Goal: Task Accomplishment & Management: Use online tool/utility

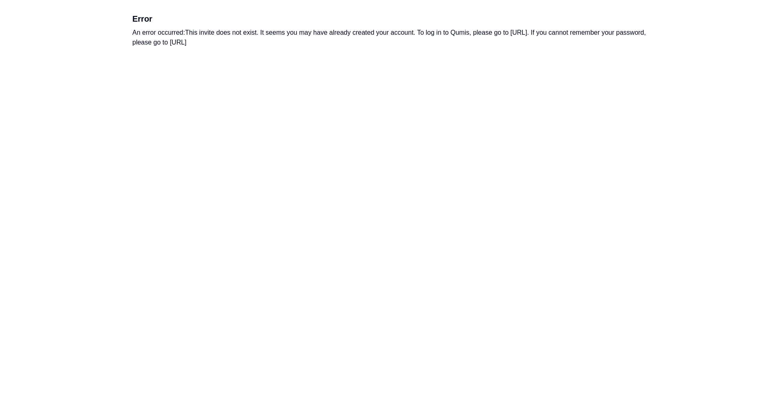
click at [354, 34] on div "An error occurred: This invite does not exist. It seems you may have already cr…" at bounding box center [390, 38] width 517 height 20
drag, startPoint x: 354, startPoint y: 34, endPoint x: 336, endPoint y: 41, distance: 18.9
click at [336, 41] on div "An error occurred: This invite does not exist. It seems you may have already cr…" at bounding box center [390, 38] width 517 height 20
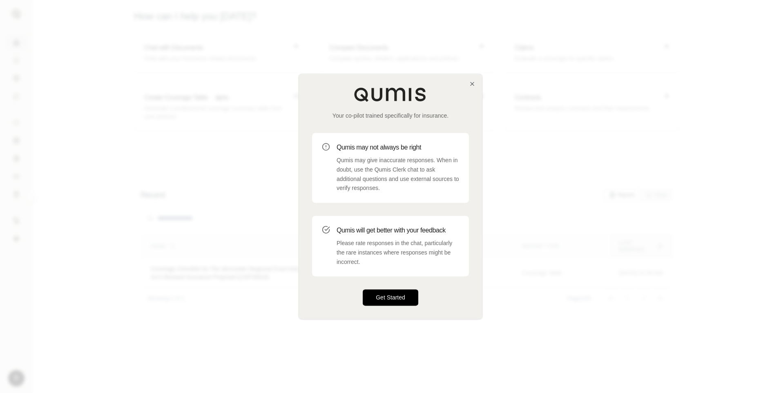
click at [388, 294] on button "Get Started" at bounding box center [391, 298] width 56 height 16
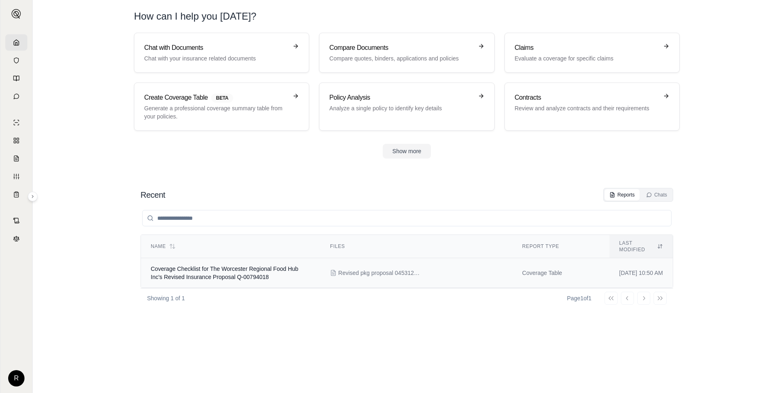
click at [284, 266] on td "Coverage Checklist for The Worcester Regional Food Hub Inc's Revised Insurance …" at bounding box center [230, 273] width 179 height 30
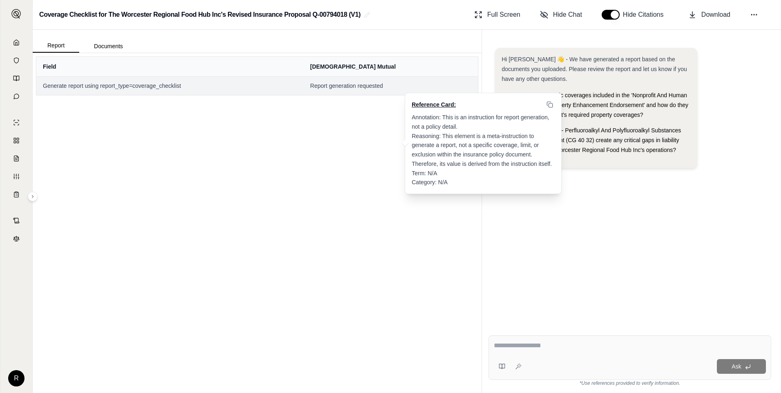
click at [357, 88] on span "Report generation requested" at bounding box center [390, 86] width 161 height 8
click at [501, 120] on span "Annotation: This is an instruction for report generation, not a policy detail. …" at bounding box center [482, 150] width 140 height 72
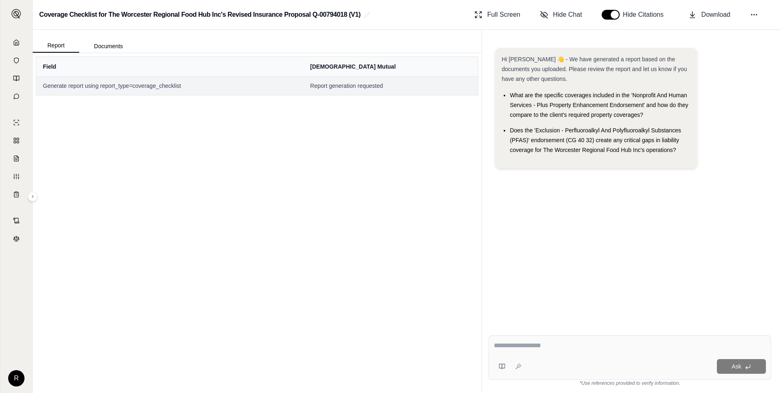
click at [642, 138] on span "Does the 'Exclusion - Perfluoroalkyl And Polyfluoroalkyl Substances (PFAS)' end…" at bounding box center [595, 140] width 171 height 26
click at [629, 108] on li "What are the specific coverages included in the 'Nonprofit And Human Services -…" at bounding box center [600, 104] width 181 height 29
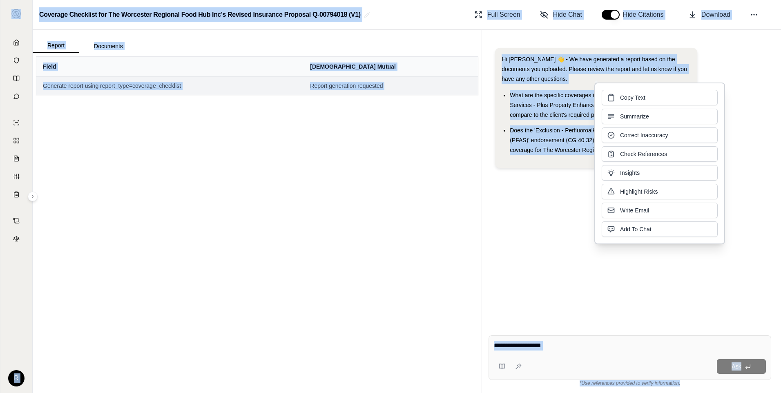
click at [629, 108] on div "Copy Text Summarize Correct Inaccuracy Check References Insights Highlight Risk…" at bounding box center [660, 163] width 116 height 147
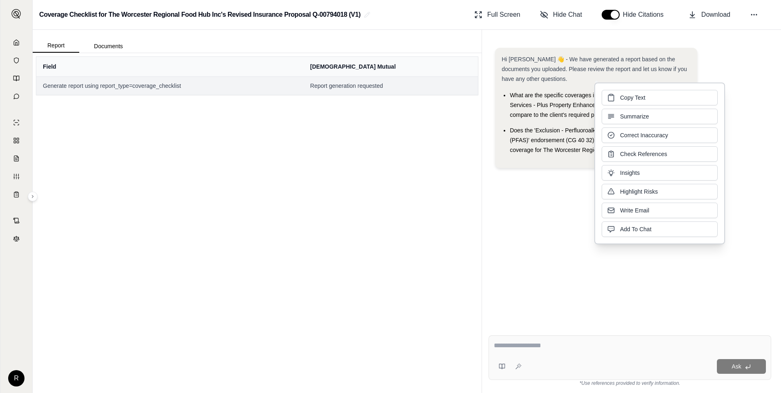
click at [545, 74] on div "Hi [PERSON_NAME] 👋 - We have generated a report based on the documents you uplo…" at bounding box center [596, 68] width 189 height 29
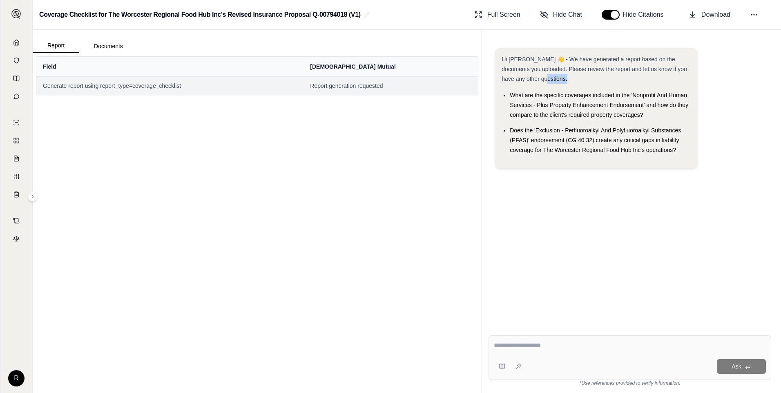
click at [545, 74] on div "Hi [PERSON_NAME] 👋 - We have generated a report based on the documents you uplo…" at bounding box center [596, 68] width 189 height 29
click at [547, 69] on span "Hi [PERSON_NAME] 👋 - We have generated a report based on the documents you uplo…" at bounding box center [595, 69] width 186 height 26
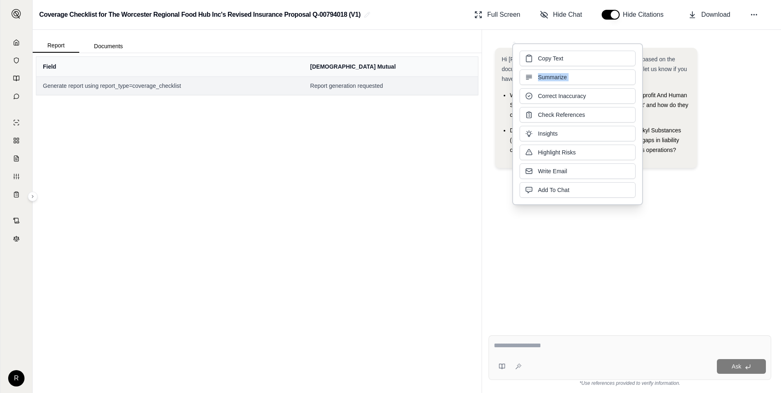
click at [547, 69] on div "Copy Text Summarize Correct Inaccuracy Check References Insights Highlight Risk…" at bounding box center [578, 124] width 116 height 147
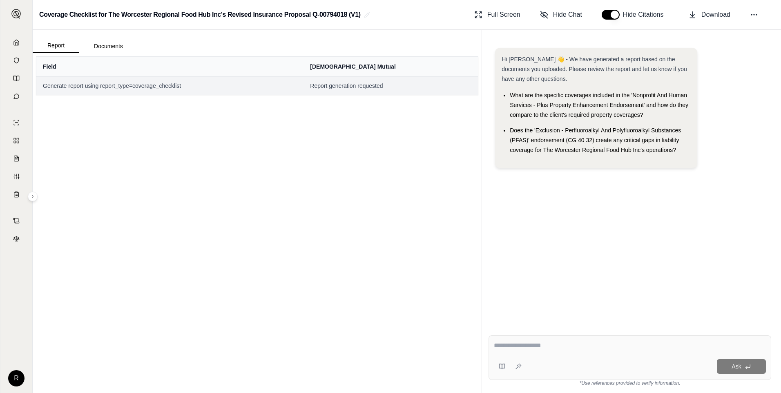
drag, startPoint x: 547, startPoint y: 69, endPoint x: 680, endPoint y: 90, distance: 134.5
click at [698, 85] on div "Hi [PERSON_NAME] 👋 - We have generated a report based on the documents you uplo…" at bounding box center [630, 111] width 270 height 127
click at [99, 84] on span "Generate report using report_type=coverage_checklist" at bounding box center [170, 86] width 254 height 8
click at [105, 47] on button "Documents" at bounding box center [108, 46] width 58 height 13
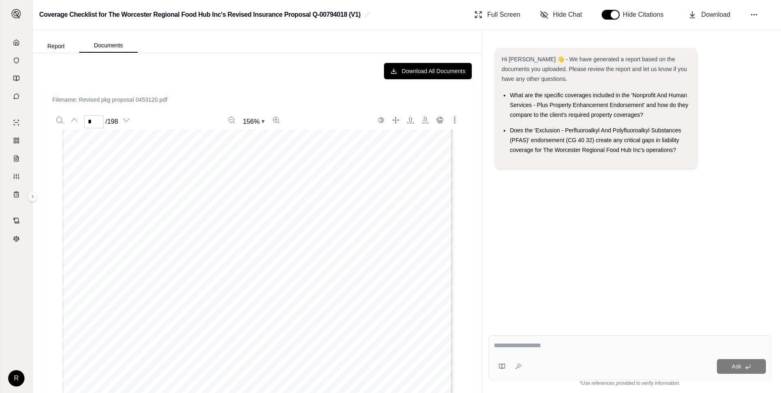
scroll to position [736, 0]
click at [566, 141] on span "Does the 'Exclusion - Perfluoroalkyl And Polyfluoroalkyl Substances (PFAS)' end…" at bounding box center [595, 140] width 171 height 26
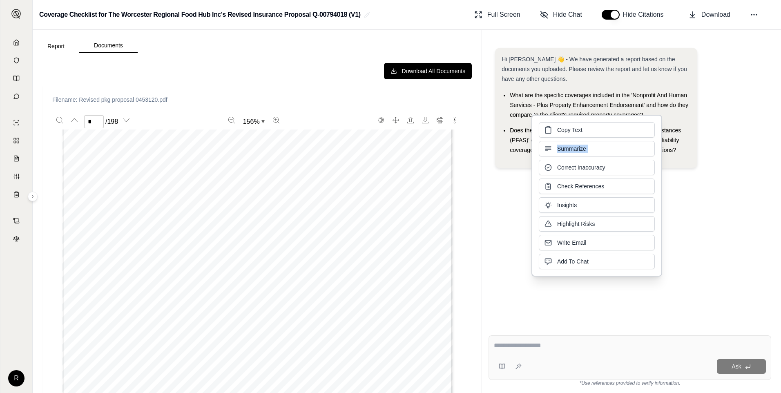
click at [566, 141] on div "Copy Text Summarize Correct Inaccuracy Check References Insights Highlight Risk…" at bounding box center [597, 195] width 116 height 147
drag, startPoint x: 566, startPoint y: 141, endPoint x: 501, endPoint y: 127, distance: 66.8
click at [501, 127] on div "Hi [PERSON_NAME] 👋 - We have generated a report based on the documents you uplo…" at bounding box center [596, 108] width 202 height 120
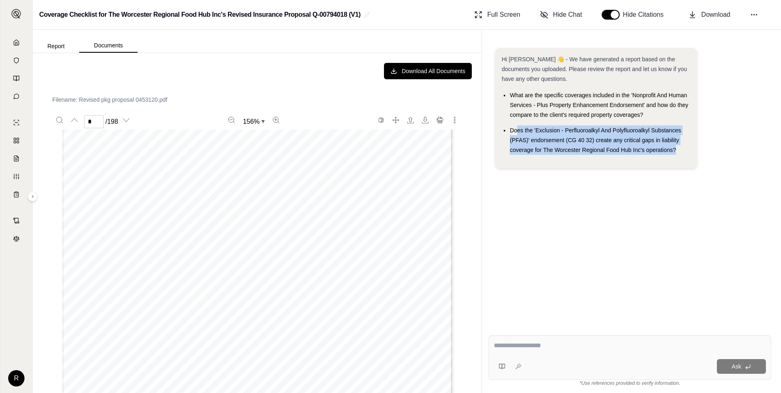
drag, startPoint x: 516, startPoint y: 131, endPoint x: 676, endPoint y: 149, distance: 160.4
click at [676, 149] on span "Does the 'Exclusion - Perfluoroalkyl And Polyfluoroalkyl Substances (PFAS)' end…" at bounding box center [595, 140] width 171 height 26
drag, startPoint x: 676, startPoint y: 149, endPoint x: 571, endPoint y: 135, distance: 106.0
click at [571, 135] on li "Does the 'Exclusion - Perfluoroalkyl And Polyfluoroalkyl Substances (PFAS)' end…" at bounding box center [600, 139] width 181 height 29
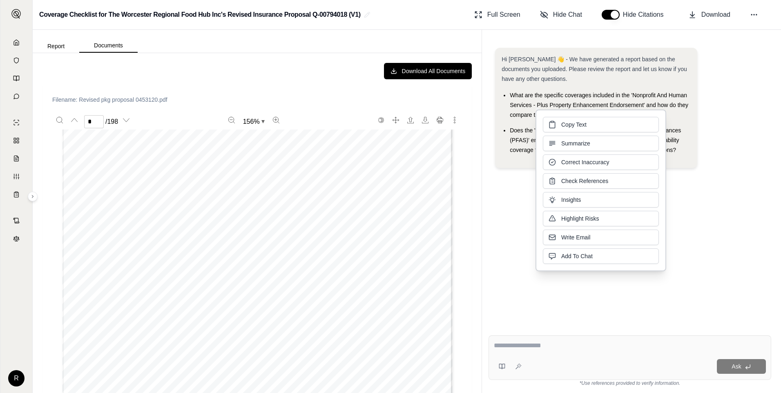
click at [556, 99] on li "What are the specific coverages included in the 'Nonprofit And Human Services -…" at bounding box center [600, 104] width 181 height 29
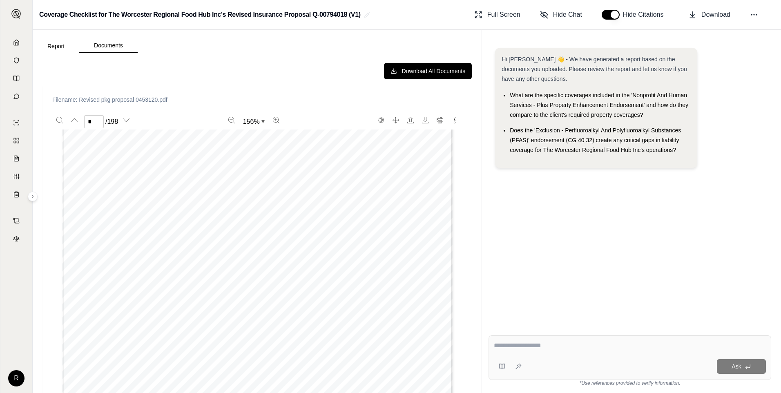
click at [556, 99] on li "What are the specific coverages included in the 'Nonprofit And Human Services -…" at bounding box center [600, 104] width 181 height 29
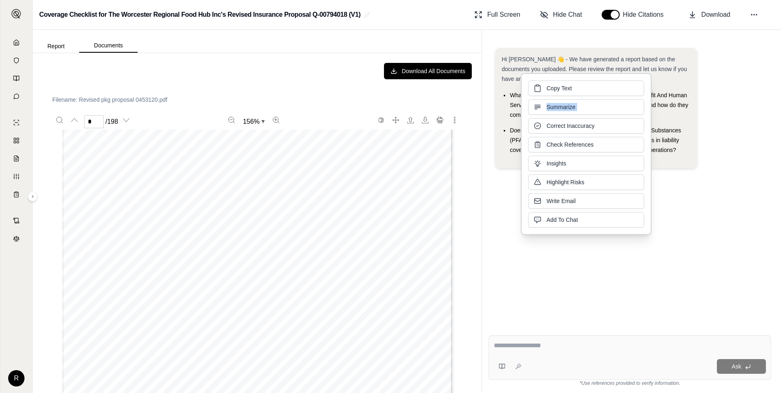
click at [556, 98] on div "Copy Text Summarize Correct Inaccuracy Check References Insights Highlight Risk…" at bounding box center [586, 154] width 116 height 147
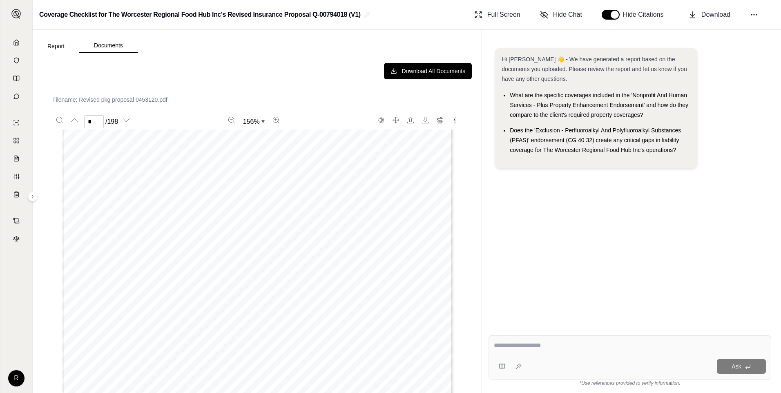
drag, startPoint x: 556, startPoint y: 98, endPoint x: 509, endPoint y: 103, distance: 46.8
click at [509, 103] on ul "What are the specific coverages included in the 'Nonprofit And Human Services -…" at bounding box center [596, 122] width 189 height 65
click at [556, 114] on span "What are the specific coverages included in the 'Nonprofit And Human Services -…" at bounding box center [599, 105] width 179 height 26
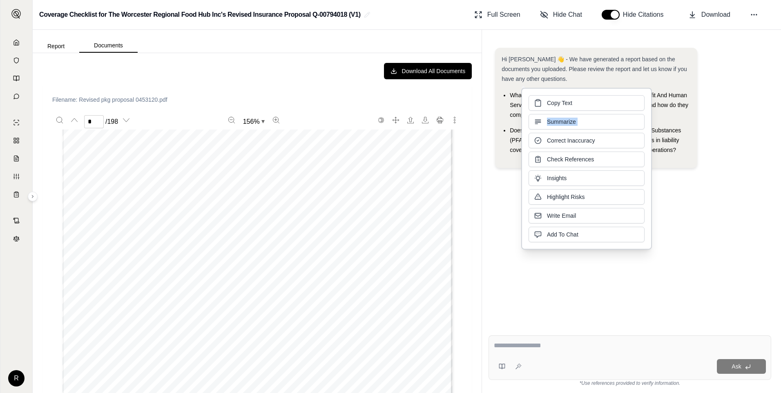
click at [556, 114] on div "Copy Text Summarize Correct Inaccuracy Check References Insights Highlight Risk…" at bounding box center [587, 168] width 116 height 147
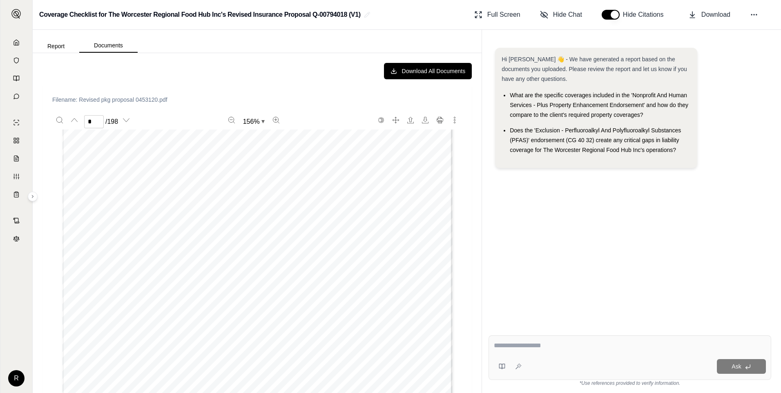
click at [512, 76] on span "Hi [PERSON_NAME] 👋 - We have generated a report based on the documents you uplo…" at bounding box center [595, 69] width 186 height 26
click at [589, 94] on span "What are the specific coverages included in the 'Nonprofit And Human Services -…" at bounding box center [599, 105] width 179 height 26
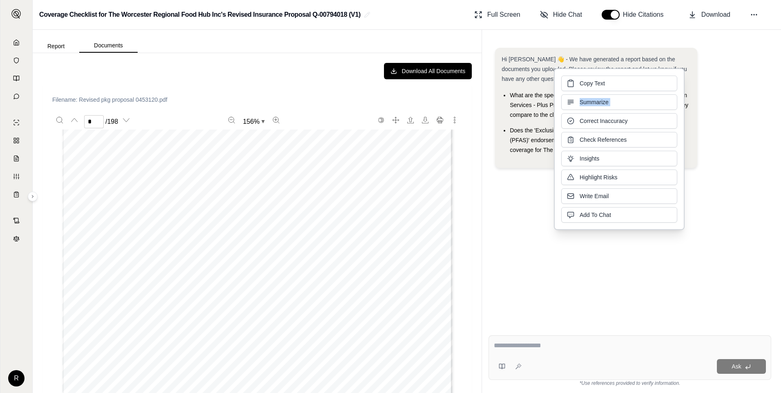
click at [589, 94] on div "Copy Text Summarize Correct Inaccuracy Check References Insights Highlight Risk…" at bounding box center [620, 149] width 116 height 147
drag, startPoint x: 589, startPoint y: 94, endPoint x: 522, endPoint y: 109, distance: 69.0
click at [521, 109] on li "What are the specific coverages included in the 'Nonprofit And Human Services -…" at bounding box center [600, 104] width 181 height 29
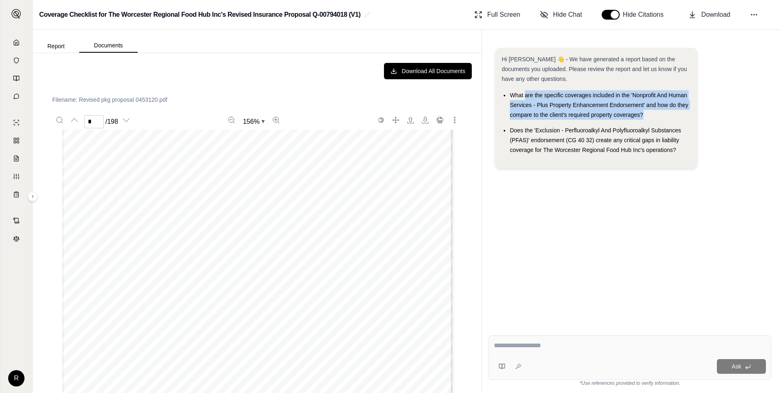
drag, startPoint x: 525, startPoint y: 96, endPoint x: 648, endPoint y: 116, distance: 124.6
click at [648, 116] on li "What are the specific coverages included in the 'Nonprofit And Human Services -…" at bounding box center [600, 104] width 181 height 29
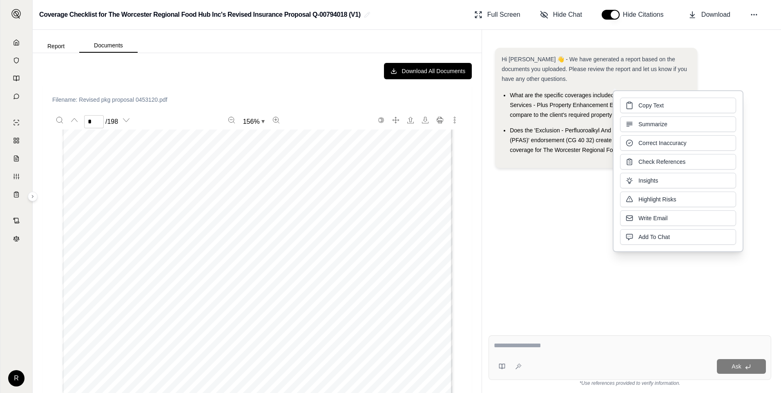
drag, startPoint x: 648, startPoint y: 116, endPoint x: 549, endPoint y: 130, distance: 99.9
click at [556, 130] on span "Does the 'Exclusion - Perfluoroalkyl And Polyfluoroalkyl Substances (PFAS)' end…" at bounding box center [595, 140] width 171 height 26
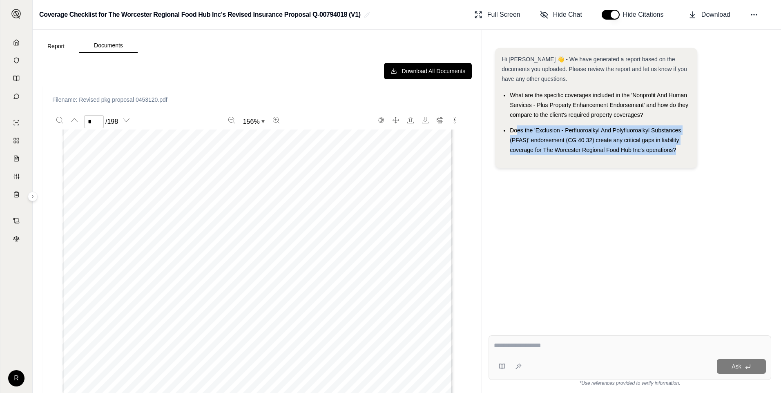
drag, startPoint x: 517, startPoint y: 130, endPoint x: 677, endPoint y: 148, distance: 161.3
click at [677, 148] on li "Does the 'Exclusion - Perfluoroalkyl And Polyfluoroalkyl Substances (PFAS)' end…" at bounding box center [600, 139] width 181 height 29
drag, startPoint x: 677, startPoint y: 148, endPoint x: 579, endPoint y: 132, distance: 99.8
click at [579, 132] on span "Does the 'Exclusion - Perfluoroalkyl And Polyfluoroalkyl Substances (PFAS)' end…" at bounding box center [595, 140] width 171 height 26
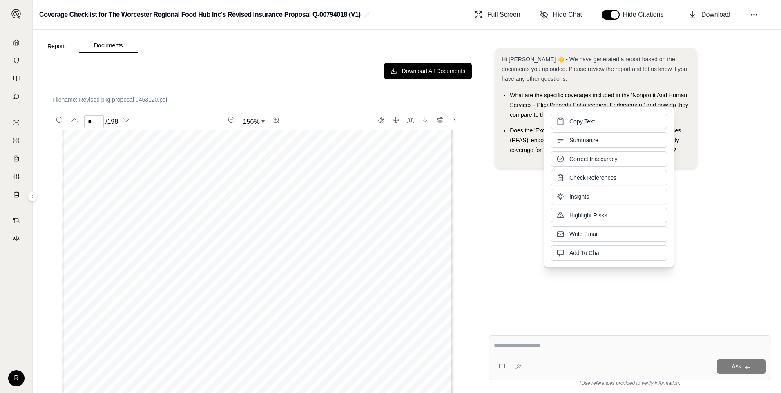
click at [526, 134] on li "Does the 'Exclusion - Perfluoroalkyl And Polyfluoroalkyl Substances (PFAS)' end…" at bounding box center [600, 139] width 181 height 29
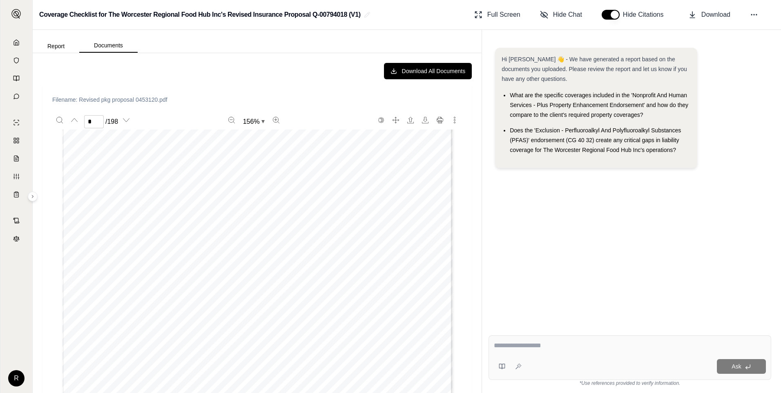
scroll to position [1104, 0]
type input "*"
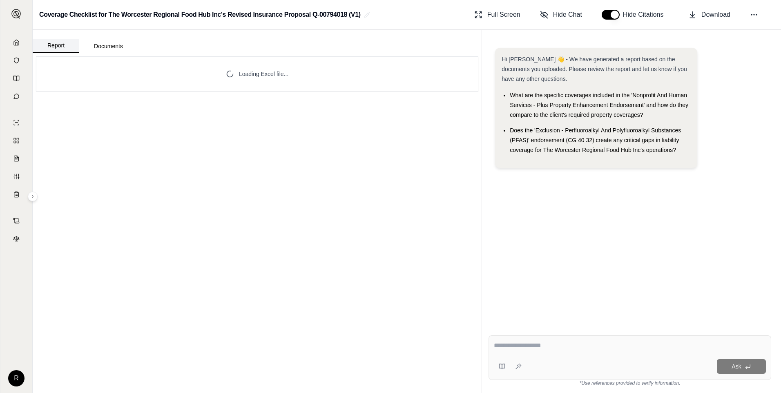
click at [65, 47] on button "Report" at bounding box center [56, 46] width 47 height 14
click at [22, 40] on link at bounding box center [16, 42] width 22 height 16
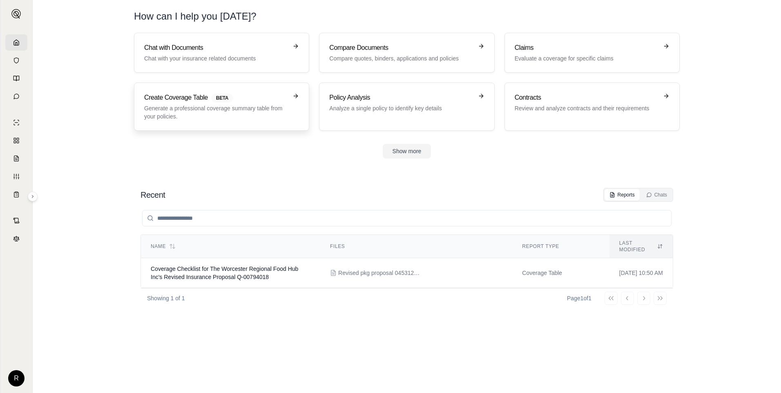
click at [271, 111] on p "Generate a professional coverage summary table from your policies." at bounding box center [215, 112] width 143 height 16
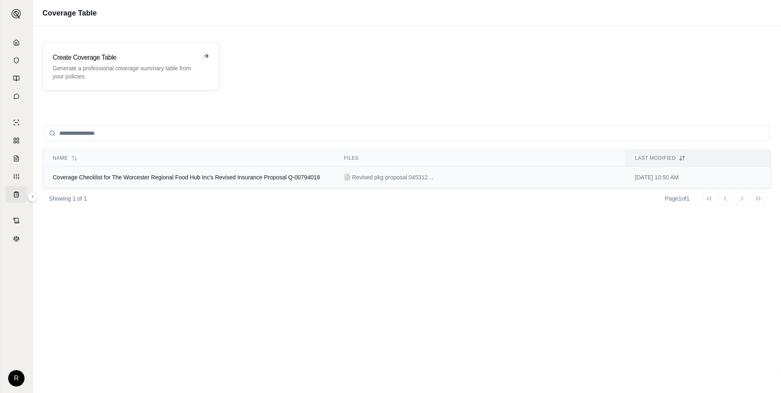
click at [152, 178] on span "Coverage Checklist for The Worcester Regional Food Hub Inc's Revised Insurance …" at bounding box center [186, 177] width 267 height 7
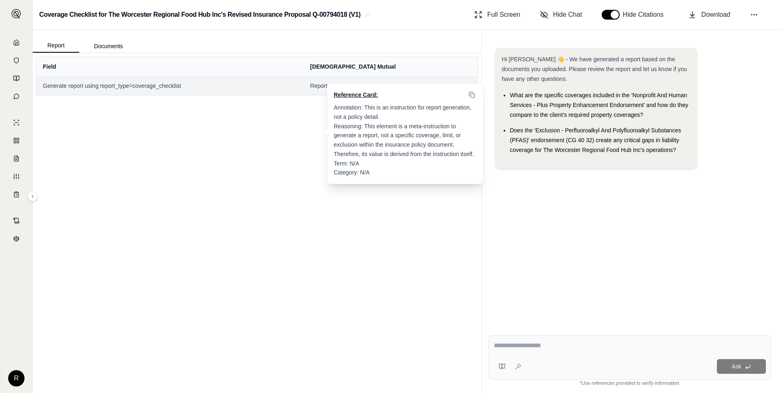
click at [351, 83] on div "Reference Card: Annotation: This is an instruction for report generation, not a…" at bounding box center [405, 133] width 157 height 101
click at [343, 84] on span "Report generation requested" at bounding box center [390, 86] width 161 height 8
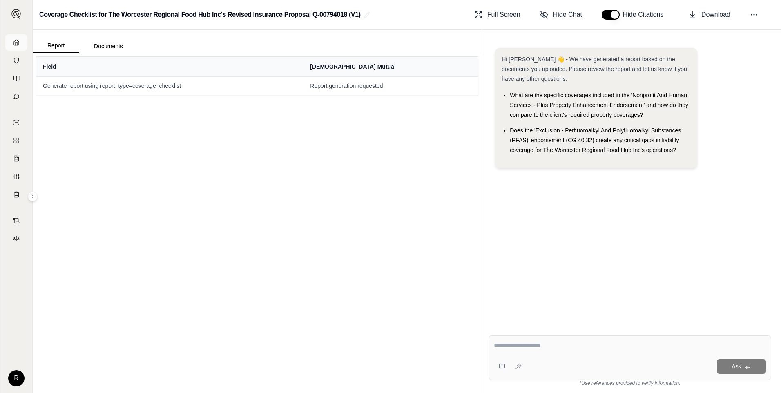
click at [16, 41] on icon at bounding box center [16, 42] width 7 height 7
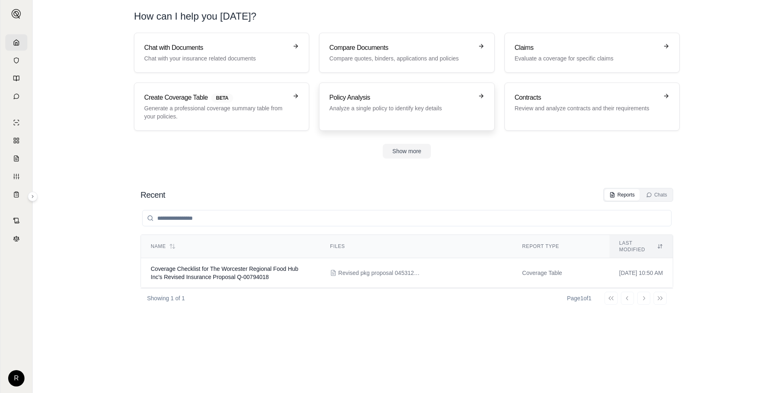
click at [406, 100] on h3 "Policy Analysis" at bounding box center [400, 98] width 143 height 10
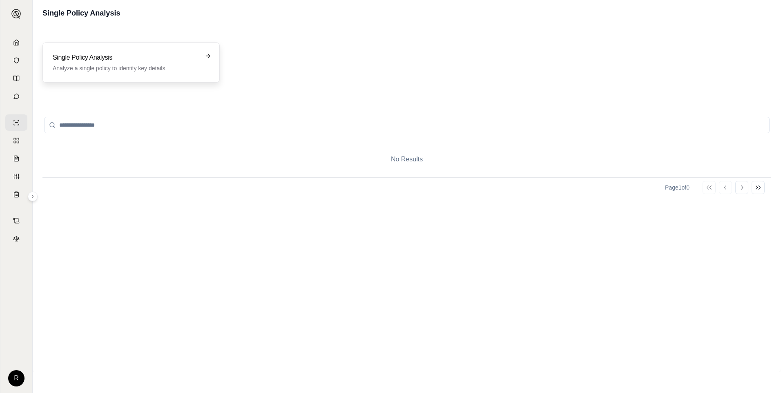
click at [159, 69] on p "Analyze a single policy to identify key details" at bounding box center [126, 68] width 146 height 8
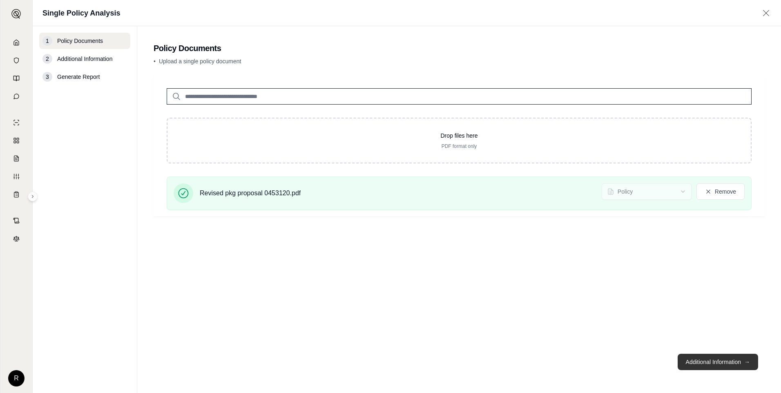
click at [691, 360] on button "Additional Information →" at bounding box center [718, 362] width 81 height 16
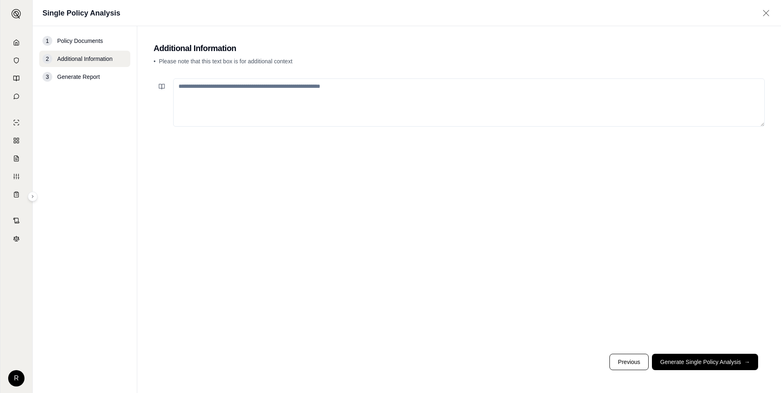
click at [271, 88] on textarea at bounding box center [469, 102] width 592 height 48
click at [344, 77] on div "**********" at bounding box center [459, 211] width 611 height 272
click at [346, 104] on textarea "**********" at bounding box center [469, 102] width 592 height 48
click at [348, 91] on textarea "**********" at bounding box center [469, 102] width 592 height 48
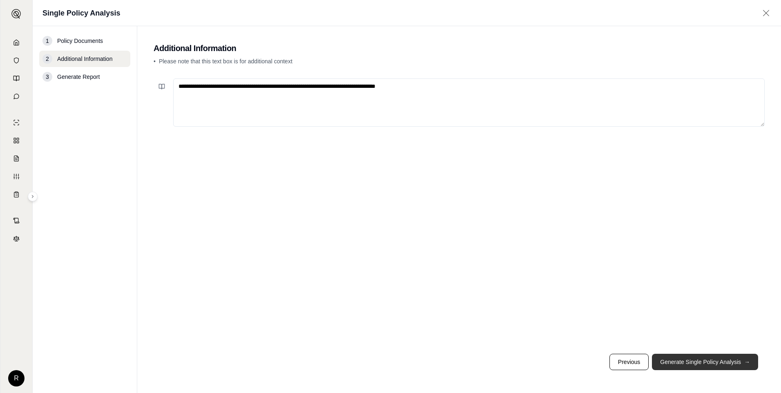
type textarea "**********"
click at [684, 356] on button "Generate Single Policy Analysis →" at bounding box center [705, 362] width 106 height 16
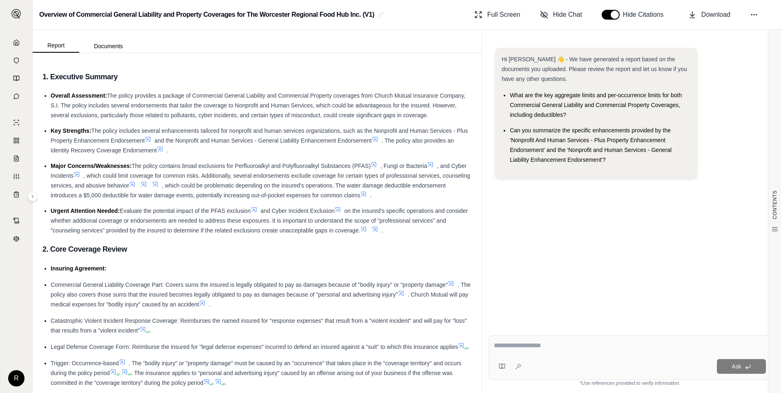
click at [246, 94] on span "The policy provides a package of Commercial General Liability and Commercial Pr…" at bounding box center [258, 105] width 415 height 26
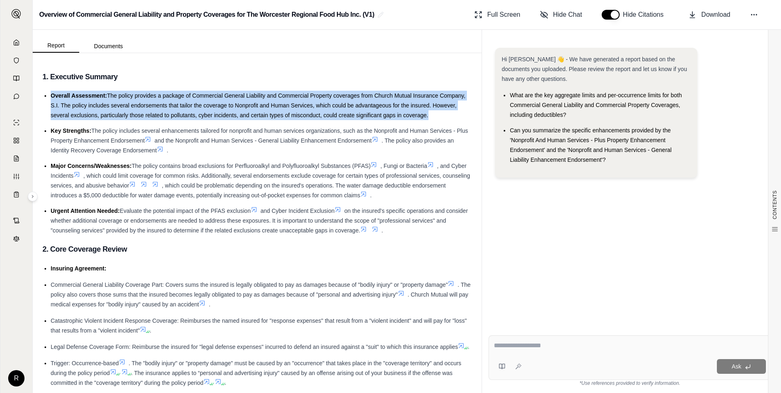
click at [246, 94] on span "The policy provides a package of Commercial General Liability and Commercial Pr…" at bounding box center [258, 105] width 415 height 26
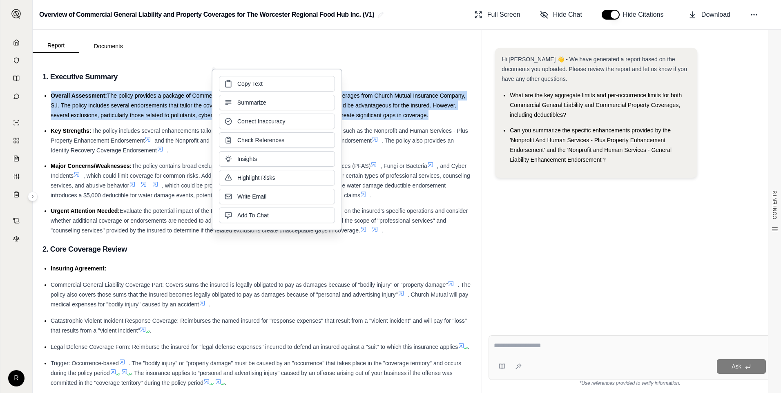
drag, startPoint x: 246, startPoint y: 94, endPoint x: 136, endPoint y: 102, distance: 110.6
click at [136, 102] on li "Overall Assessment: The policy provides a package of Commercial General Liabili…" at bounding box center [261, 105] width 421 height 29
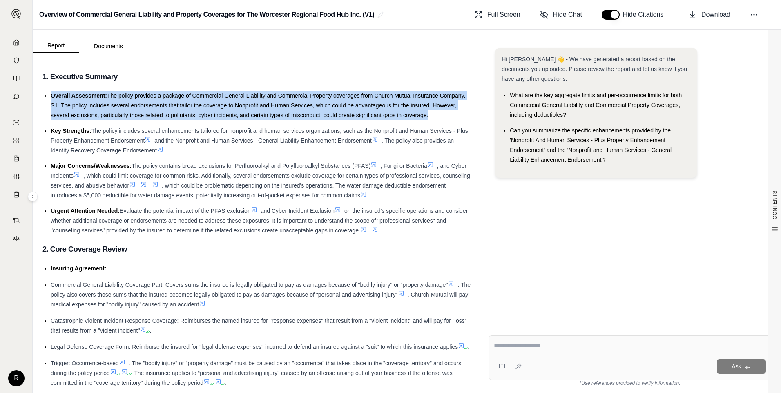
click at [329, 96] on span "The policy provides a package of Commercial General Liability and Commercial Pr…" at bounding box center [258, 105] width 415 height 26
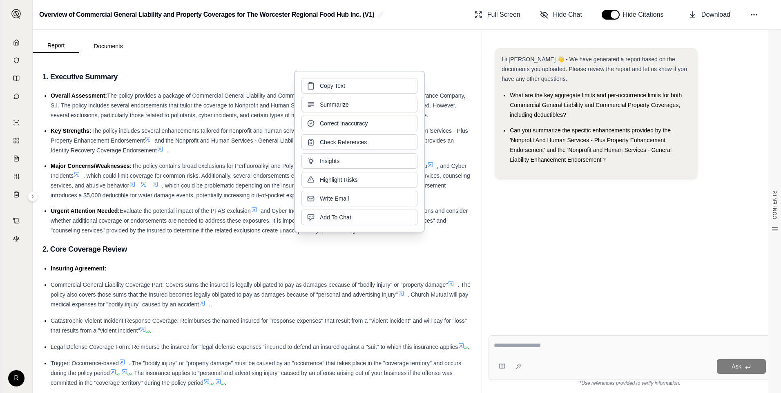
click at [181, 134] on span "The policy includes several enhancements tailored for nonprofit and human servi…" at bounding box center [260, 136] width 418 height 16
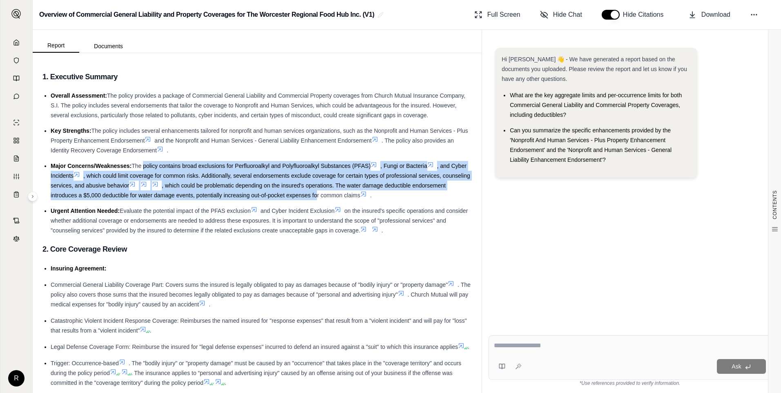
drag, startPoint x: 143, startPoint y: 165, endPoint x: 351, endPoint y: 198, distance: 210.2
click at [351, 198] on li "Major Concerns/Weaknesses: The policy contains broad exclusions for Perfluoroal…" at bounding box center [261, 180] width 421 height 39
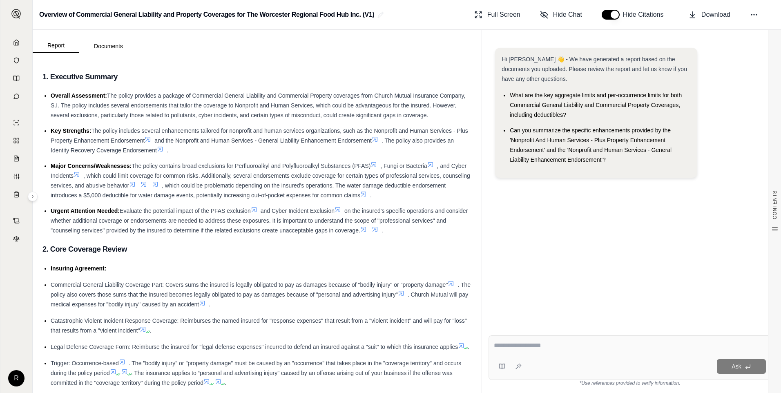
click at [168, 217] on span "on the insured's specific operations and consider whether additional coverage o…" at bounding box center [259, 221] width 417 height 26
drag, startPoint x: 142, startPoint y: 209, endPoint x: 350, endPoint y: 212, distance: 208.1
click at [350, 212] on li "Urgent Attention Needed: Evaluate the potential impact of the PFAS exclusion an…" at bounding box center [261, 220] width 421 height 29
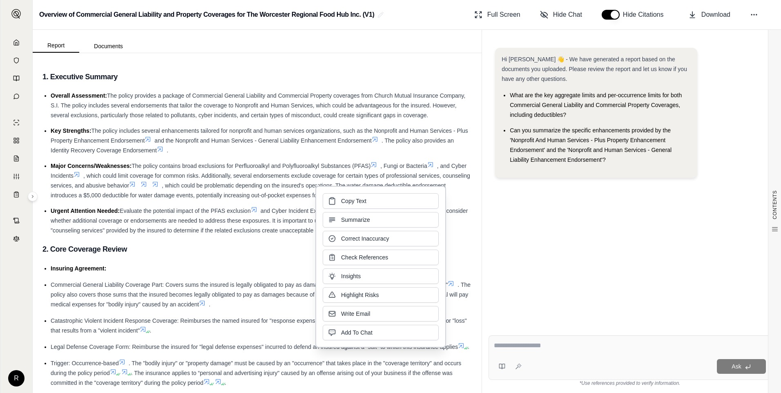
click at [222, 167] on span "The policy contains broad exclusions for Perfluoroalkyl and Polyfluoroalkyl Sub…" at bounding box center [251, 166] width 239 height 7
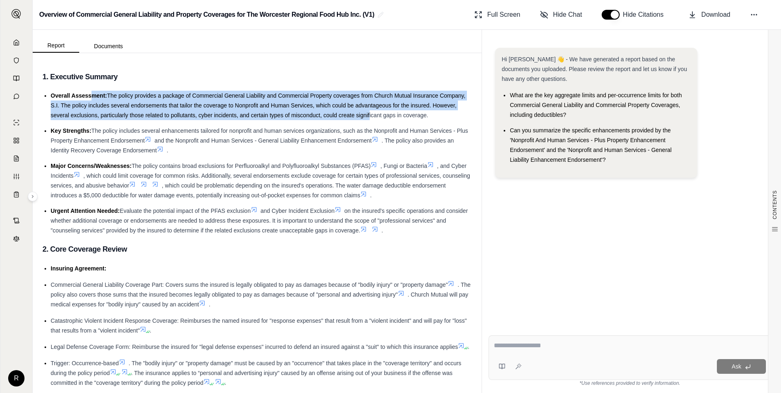
drag, startPoint x: 94, startPoint y: 96, endPoint x: 394, endPoint y: 117, distance: 300.3
click at [394, 117] on li "Overall Assessment: The policy provides a package of Commercial General Liabili…" at bounding box center [261, 105] width 421 height 29
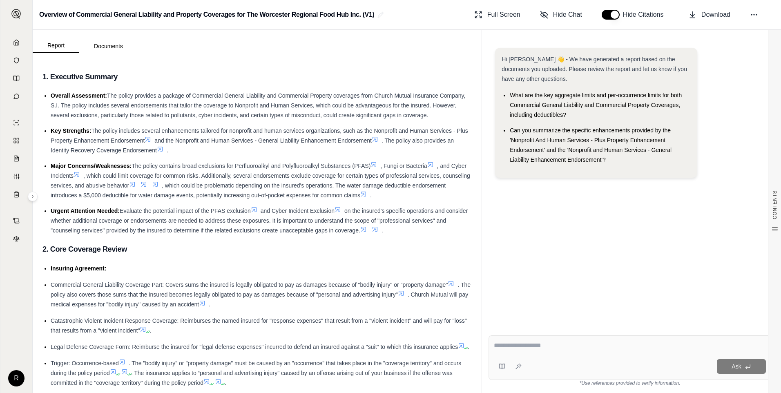
click at [113, 134] on span "The policy includes several enhancements tailored for nonprofit and human servi…" at bounding box center [260, 136] width 418 height 16
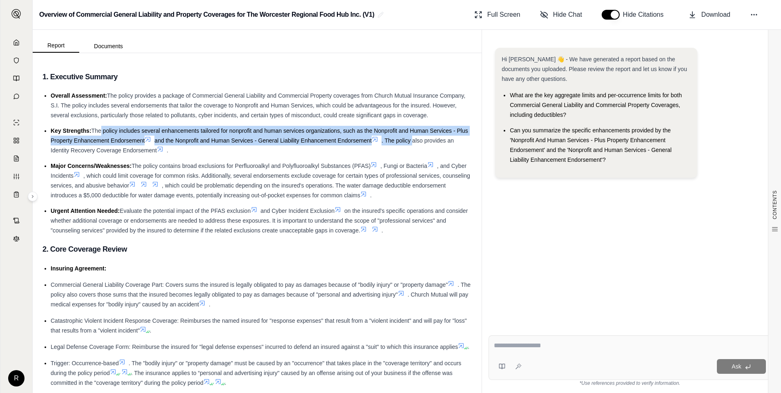
drag, startPoint x: 98, startPoint y: 131, endPoint x: 431, endPoint y: 145, distance: 333.0
click at [431, 145] on li "Key Strengths: The policy includes several enhancements tailored for nonprofit …" at bounding box center [261, 140] width 421 height 29
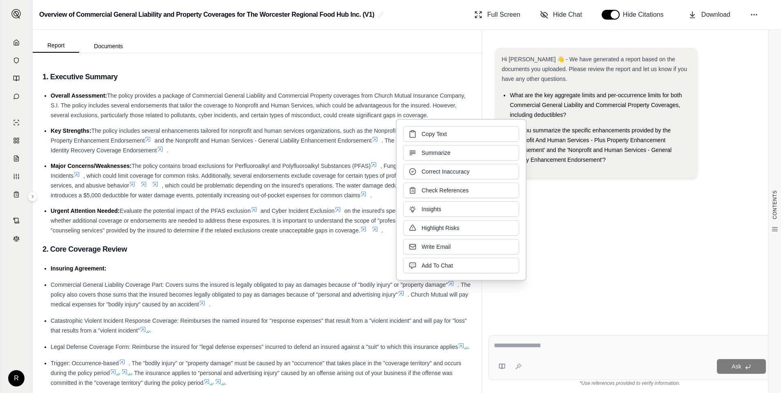
click at [154, 166] on span "The policy contains broad exclusions for Perfluoroalkyl and Polyfluoroalkyl Sub…" at bounding box center [251, 166] width 239 height 7
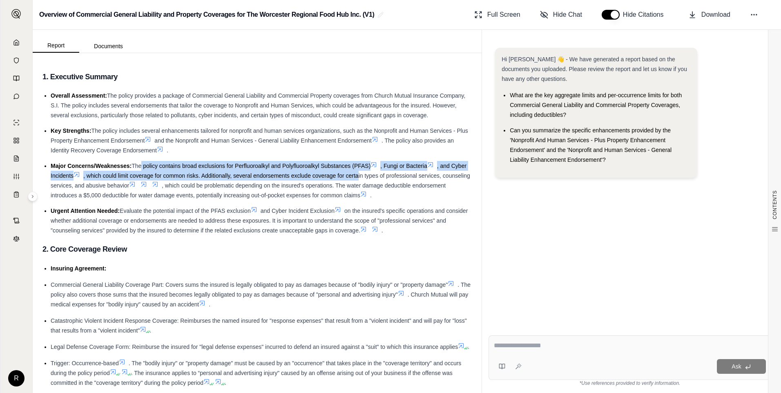
drag, startPoint x: 140, startPoint y: 166, endPoint x: 378, endPoint y: 173, distance: 237.6
click at [378, 173] on li "Major Concerns/Weaknesses: The policy contains broad exclusions for Perfluoroal…" at bounding box center [261, 180] width 421 height 39
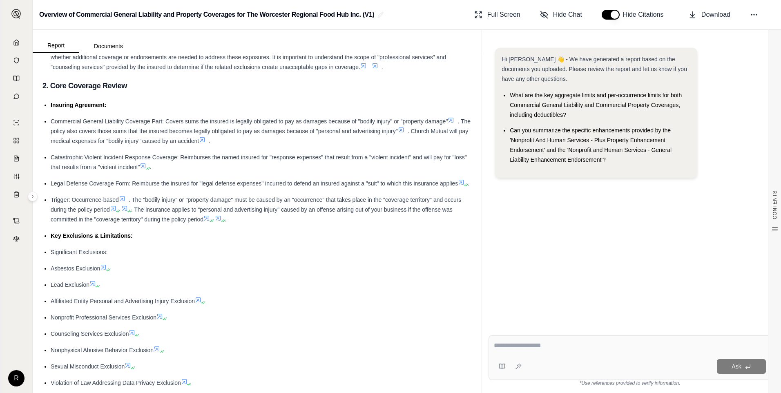
click at [127, 137] on span ". Church Mutual will pay medical expenses for "bodily injury" caused by an acci…" at bounding box center [260, 136] width 418 height 16
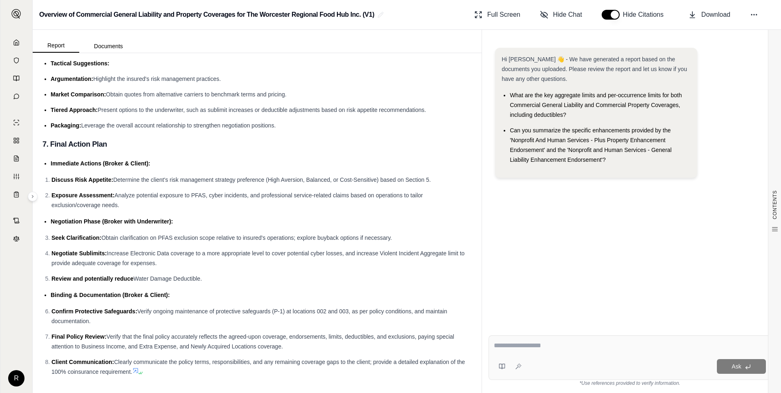
scroll to position [2320, 0]
click at [237, 311] on span "Verify ongoing maintenance of protective safeguards (P-1) at locations 002 and …" at bounding box center [249, 316] width 396 height 16
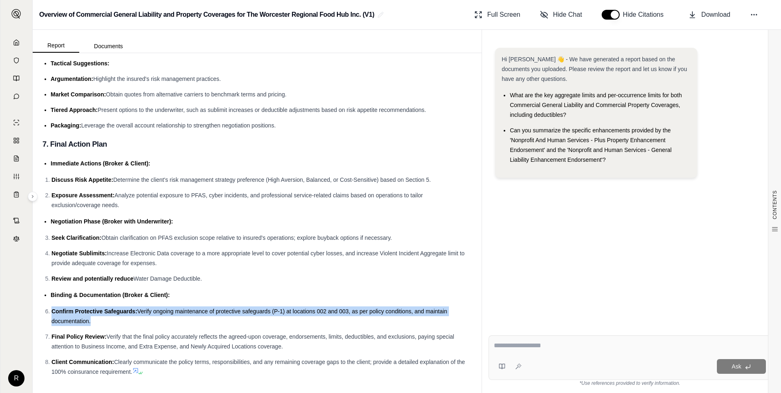
click at [237, 311] on span "Verify ongoing maintenance of protective safeguards (P-1) at locations 002 and …" at bounding box center [249, 316] width 396 height 16
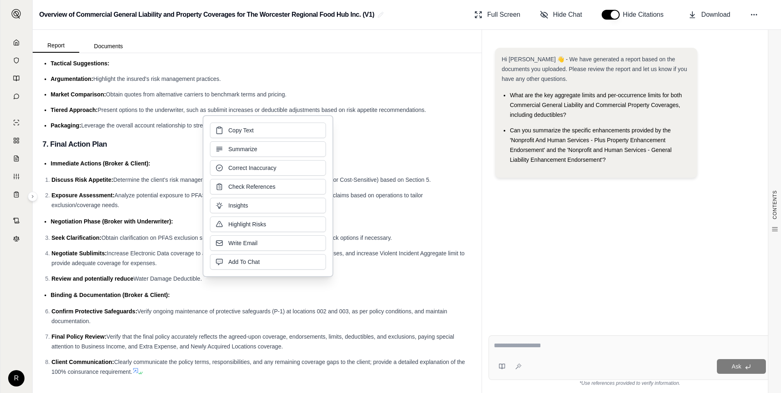
click at [130, 345] on span "Verify that the final policy accurately reflects the agreed-upon coverage, endo…" at bounding box center [252, 342] width 403 height 16
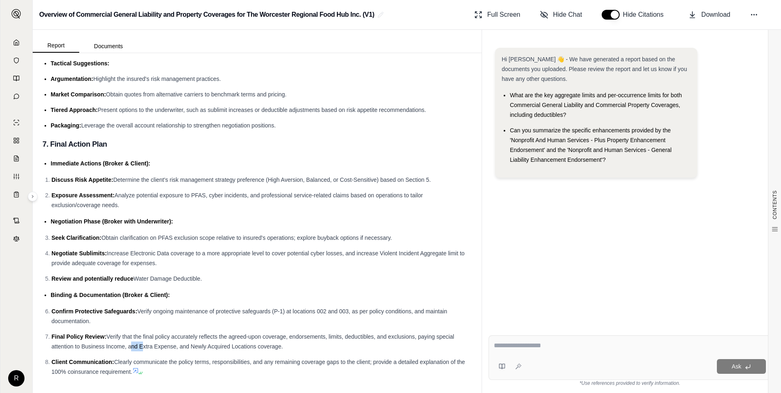
click at [130, 345] on span "Verify that the final policy accurately reflects the agreed-upon coverage, endo…" at bounding box center [252, 342] width 403 height 16
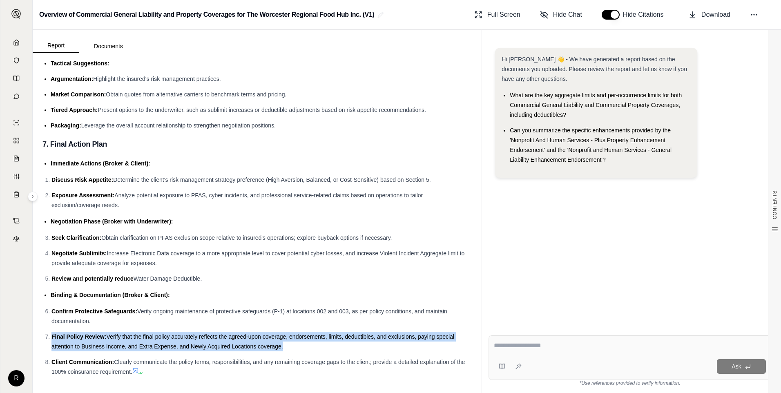
click at [130, 345] on span "Verify that the final policy accurately reflects the agreed-upon coverage, endo…" at bounding box center [252, 342] width 403 height 16
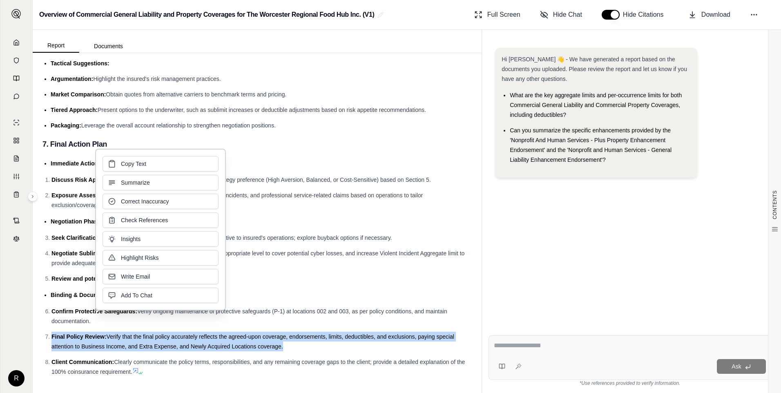
click at [260, 343] on span "Verify that the final policy accurately reflects the agreed-upon coverage, endo…" at bounding box center [252, 342] width 403 height 16
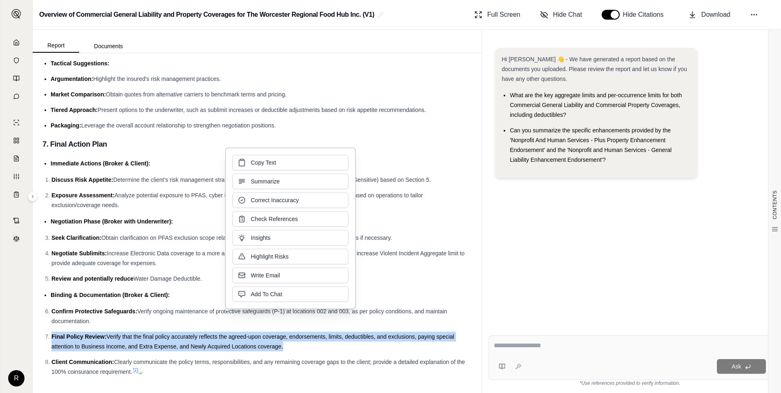
click at [260, 343] on span "Verify that the final policy accurately reflects the agreed-upon coverage, endo…" at bounding box center [252, 342] width 403 height 16
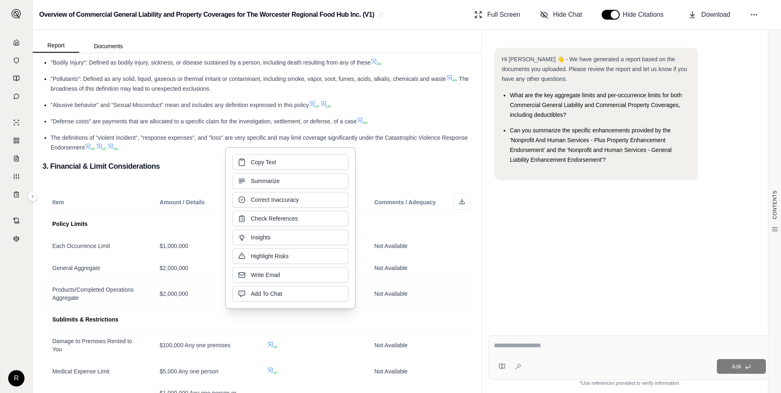
scroll to position [808, 0]
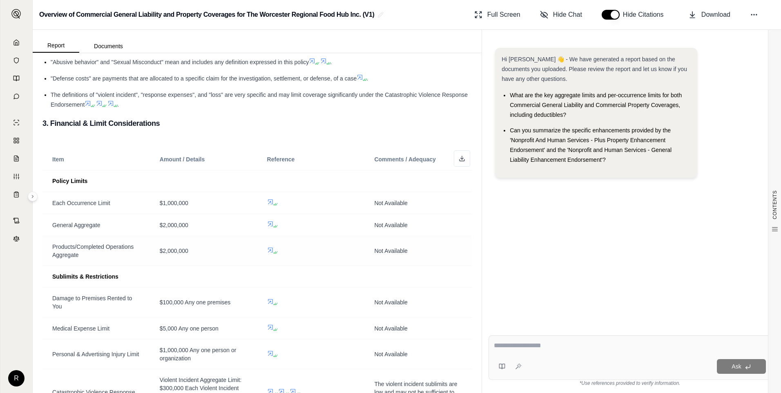
click at [161, 249] on td "$2,000,000" at bounding box center [203, 251] width 107 height 30
click at [459, 162] on icon at bounding box center [462, 158] width 7 height 7
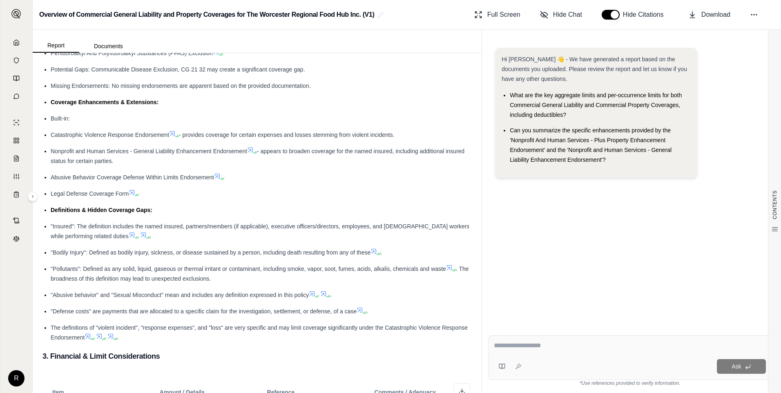
scroll to position [563, 0]
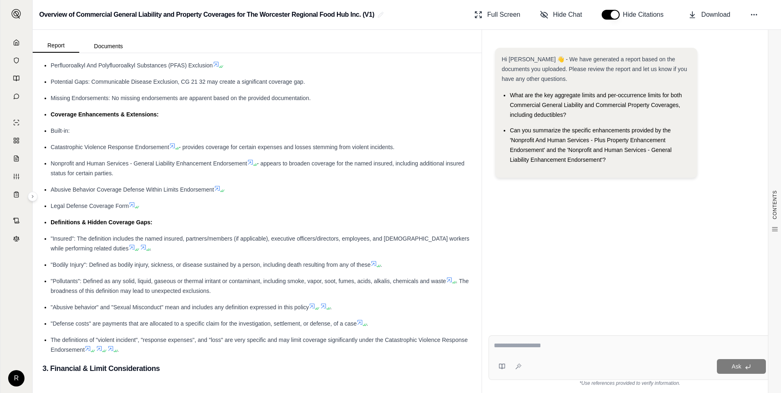
click at [166, 251] on span ""Insured": The definition includes the named insured, partners/members (if appl…" at bounding box center [260, 243] width 419 height 16
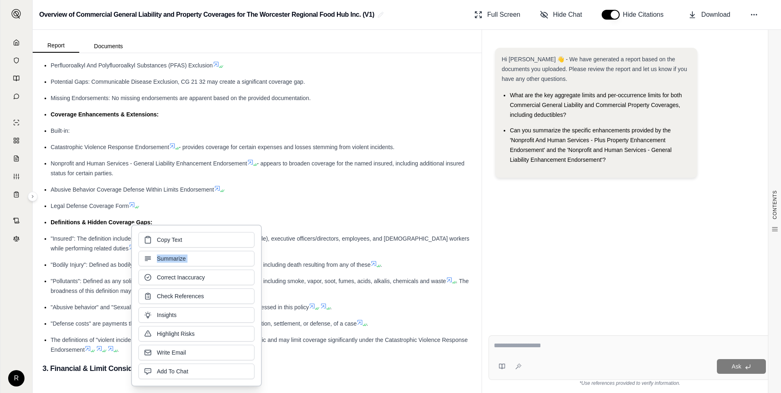
click at [166, 251] on div "Copy Text Summarize Correct Inaccuracy Check References Insights Highlight Risk…" at bounding box center [197, 305] width 116 height 147
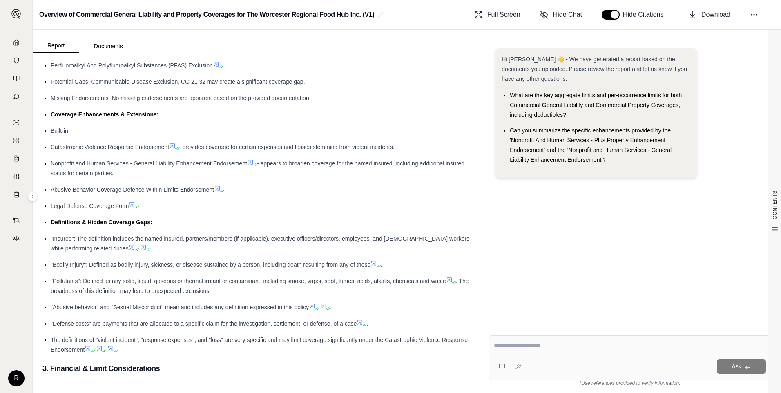
click at [90, 163] on ul "Insuring Agreement: Commercial General Liability Coverage Part: Covers sums the…" at bounding box center [258, 28] width 430 height 654
click at [91, 150] on span "Catastrophic Violence Response Endorsement" at bounding box center [110, 147] width 119 height 7
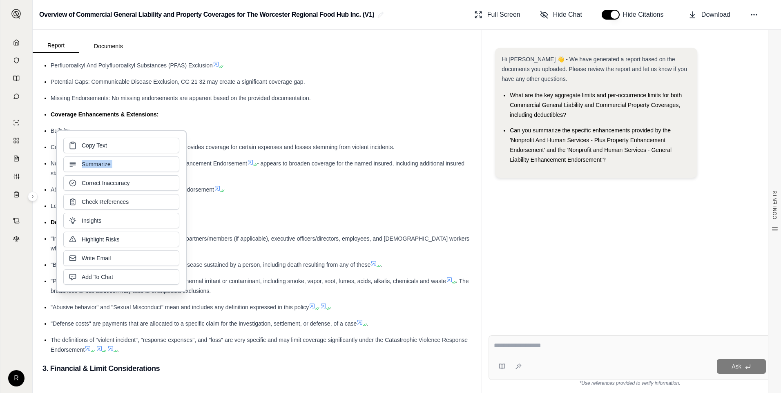
click at [91, 156] on div "Copy Text Summarize Correct Inaccuracy Check References Insights Highlight Risk…" at bounding box center [121, 211] width 116 height 147
click at [311, 150] on span "- provides coverage for certain expenses and losses stemming from violent incid…" at bounding box center [287, 147] width 216 height 7
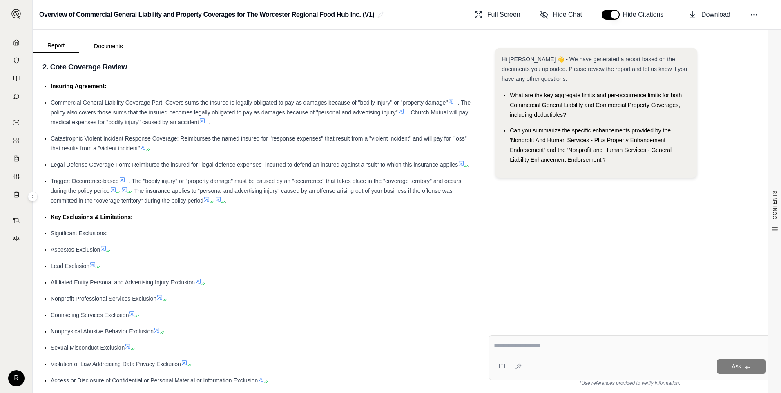
scroll to position [72, 0]
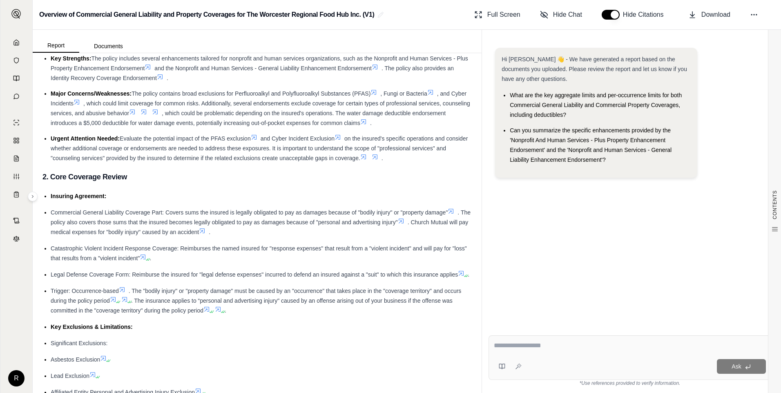
click at [141, 211] on span "Commercial General Liability Coverage Part: Covers sums the insured is legally …" at bounding box center [249, 212] width 397 height 7
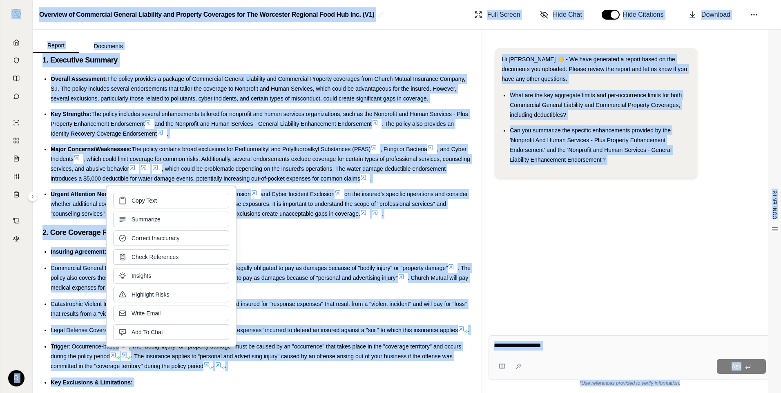
scroll to position [0, 0]
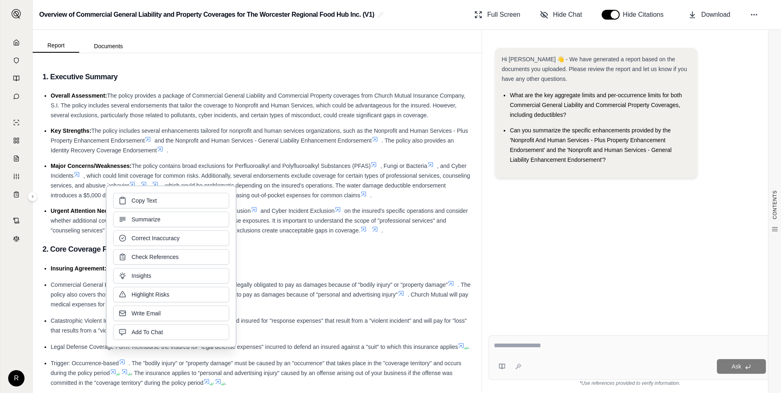
click at [297, 166] on span "The policy contains broad exclusions for Perfluoroalkyl and Polyfluoroalkyl Sub…" at bounding box center [251, 166] width 239 height 7
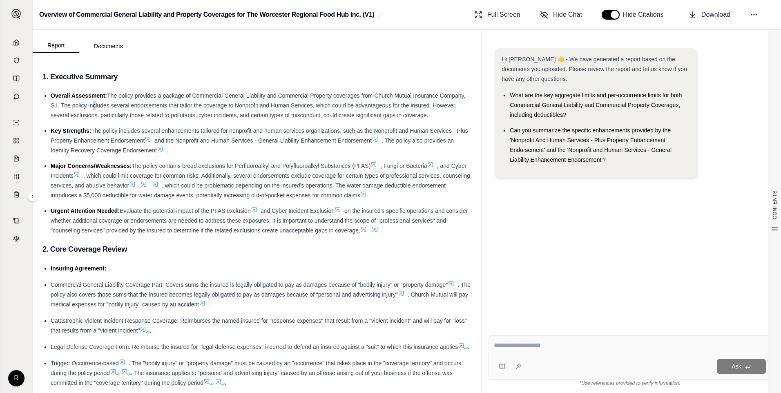
click at [119, 106] on span "The policy provides a package of Commercial General Liability and Commercial Pr…" at bounding box center [258, 105] width 415 height 26
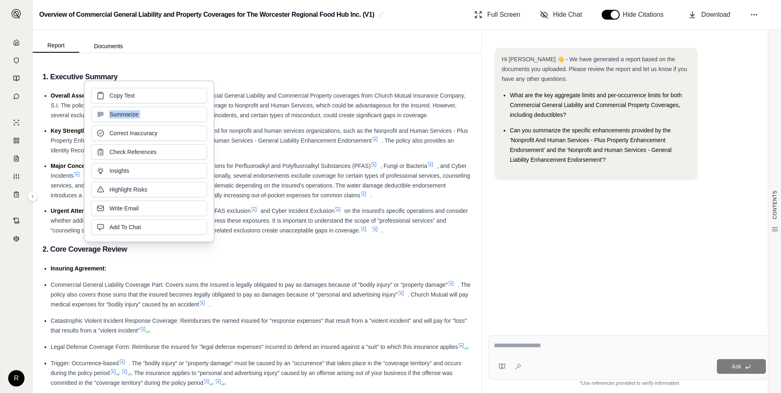
click at [119, 106] on div "Copy Text Summarize Correct Inaccuracy Check References Insights Highlight Risk…" at bounding box center [149, 161] width 116 height 147
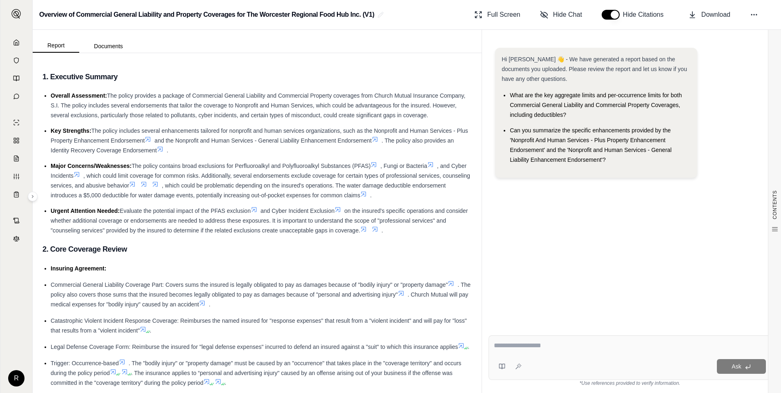
drag, startPoint x: 119, startPoint y: 106, endPoint x: 303, endPoint y: 100, distance: 184.4
click at [303, 100] on li "Overall Assessment: The policy provides a package of Commercial General Liabili…" at bounding box center [261, 105] width 421 height 29
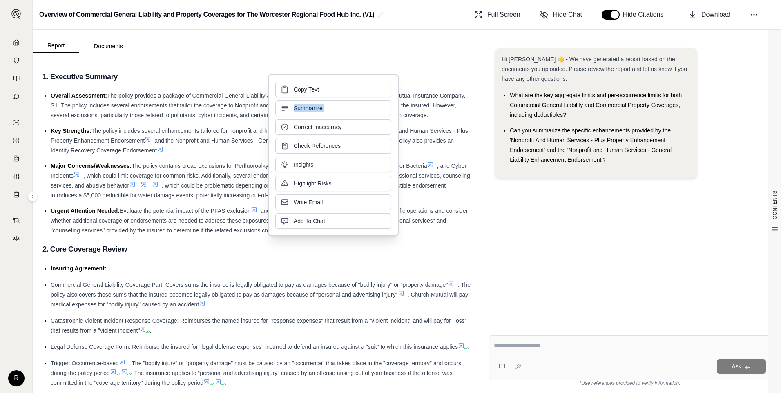
click at [302, 100] on div "Copy Text Summarize Correct Inaccuracy Check References Insights Highlight Risk…" at bounding box center [333, 155] width 116 height 147
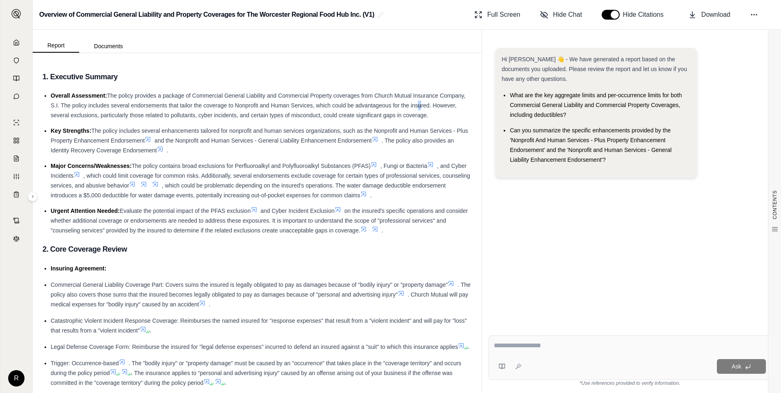
click at [443, 109] on span "The policy provides a package of Commercial General Liability and Commercial Pr…" at bounding box center [258, 105] width 415 height 26
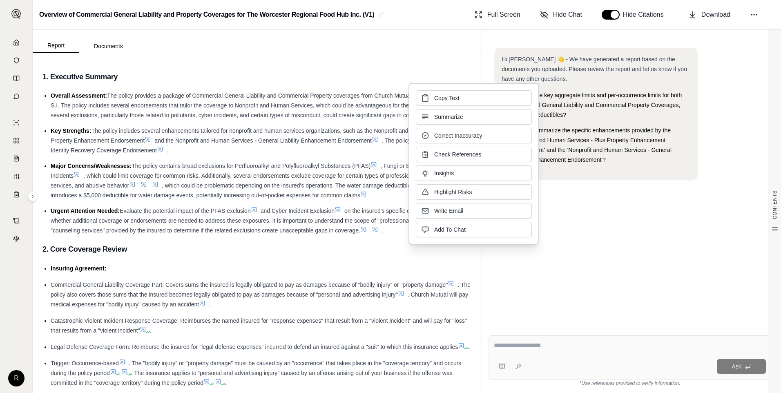
drag, startPoint x: 443, startPoint y: 109, endPoint x: 219, endPoint y: 79, distance: 226.8
click at [219, 79] on h3 "1. Executive Summary" at bounding box center [258, 76] width 430 height 15
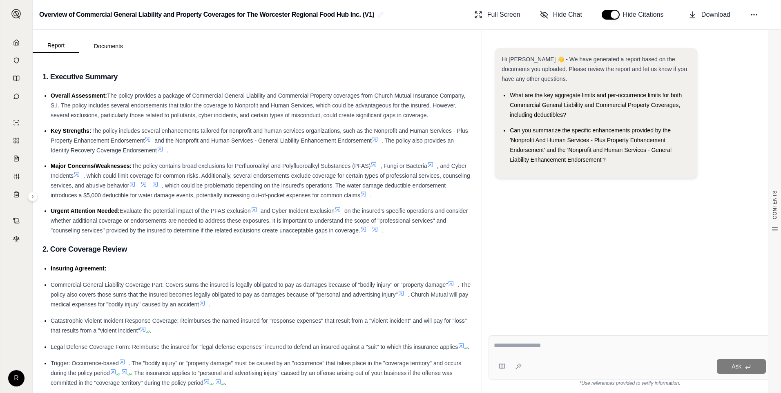
click at [221, 171] on li "Major Concerns/Weaknesses: The policy contains broad exclusions for Perfluoroal…" at bounding box center [261, 180] width 421 height 39
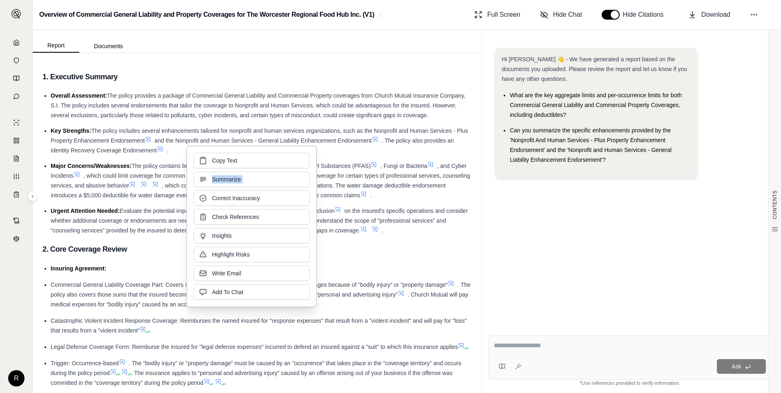
click at [221, 171] on div "Copy Text Summarize Correct Inaccuracy Check References Insights Highlight Risk…" at bounding box center [252, 226] width 116 height 147
drag, startPoint x: 221, startPoint y: 171, endPoint x: 114, endPoint y: 220, distance: 117.4
click at [114, 220] on span "on the insured's specific operations and consider whether additional coverage o…" at bounding box center [259, 221] width 417 height 26
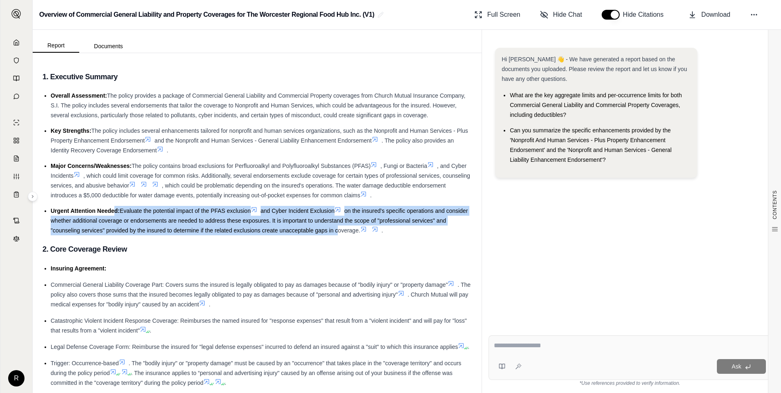
drag, startPoint x: 114, startPoint y: 209, endPoint x: 348, endPoint y: 234, distance: 234.7
click at [348, 234] on li "Urgent Attention Needed: Evaluate the potential impact of the PFAS exclusion an…" at bounding box center [261, 220] width 421 height 29
click at [237, 228] on span "on the insured's specific operations and consider whether additional coverage o…" at bounding box center [259, 221] width 417 height 26
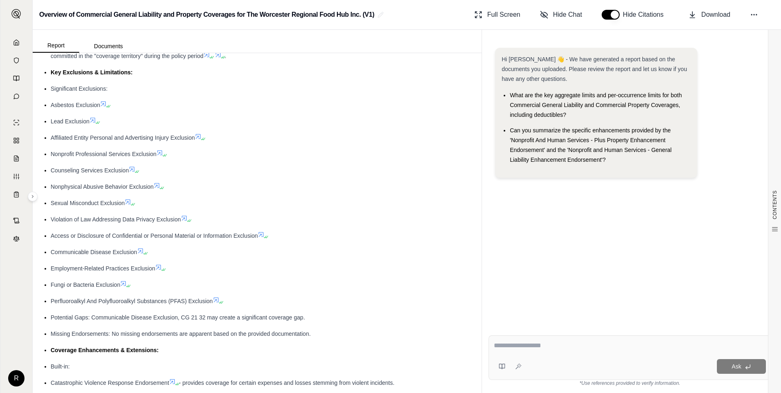
click at [388, 175] on div "Counseling Services Exclusion" at bounding box center [261, 171] width 421 height 10
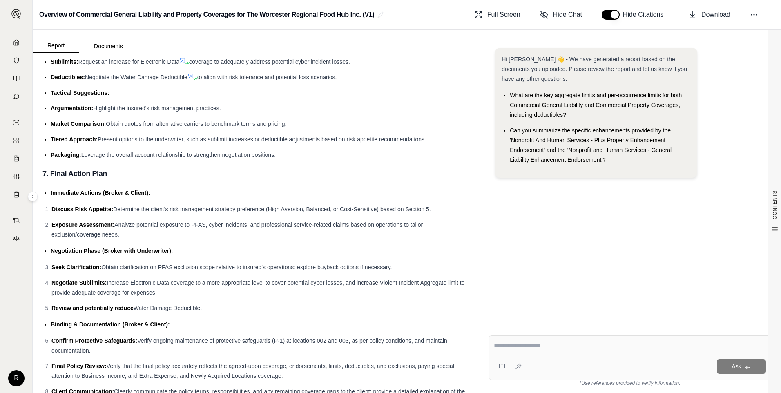
scroll to position [2320, 0]
